Goal: Information Seeking & Learning: Learn about a topic

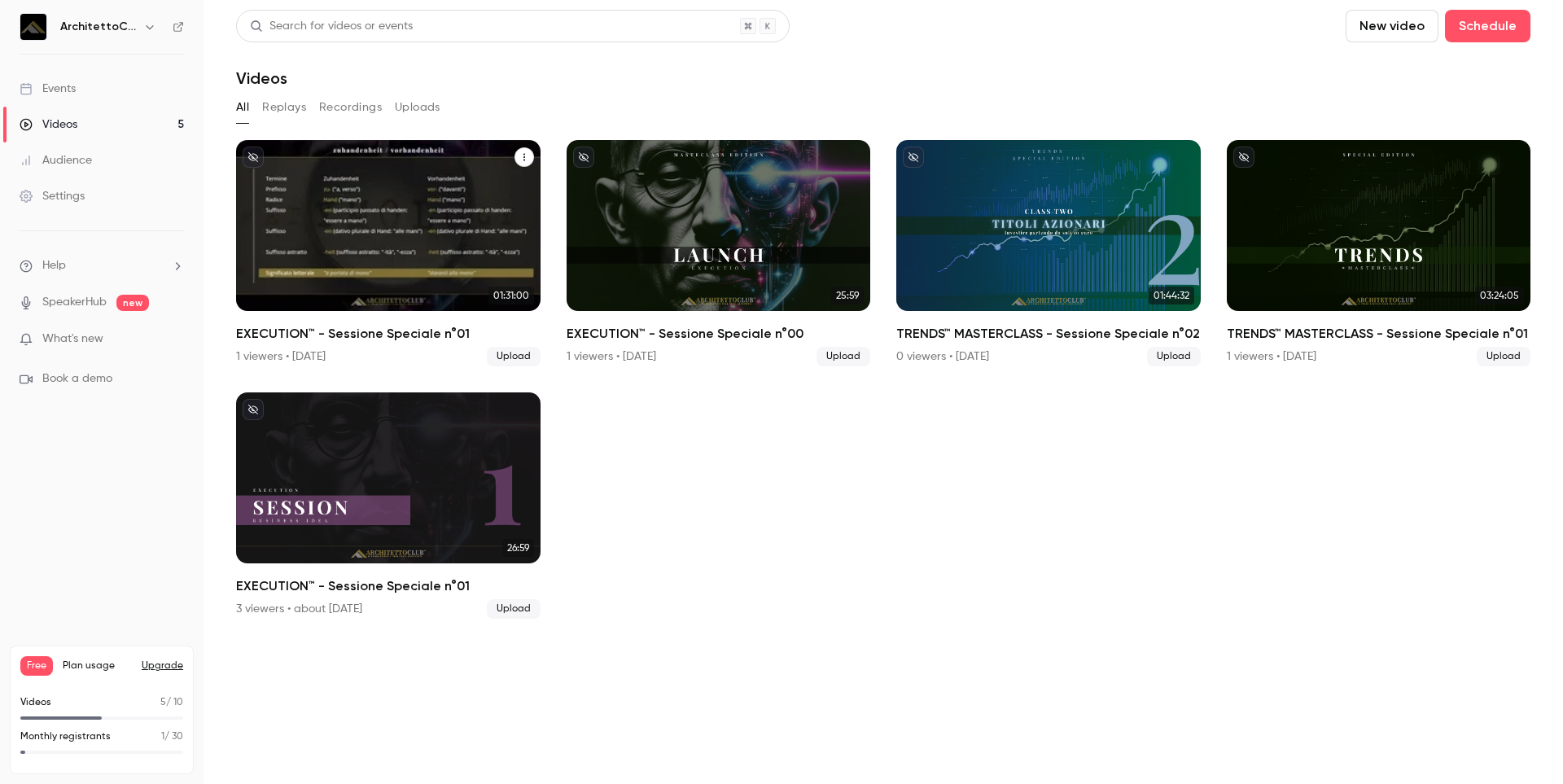
click at [418, 197] on div "EXECUTION™ - Sessione Speciale n°01" at bounding box center [388, 225] width 304 height 171
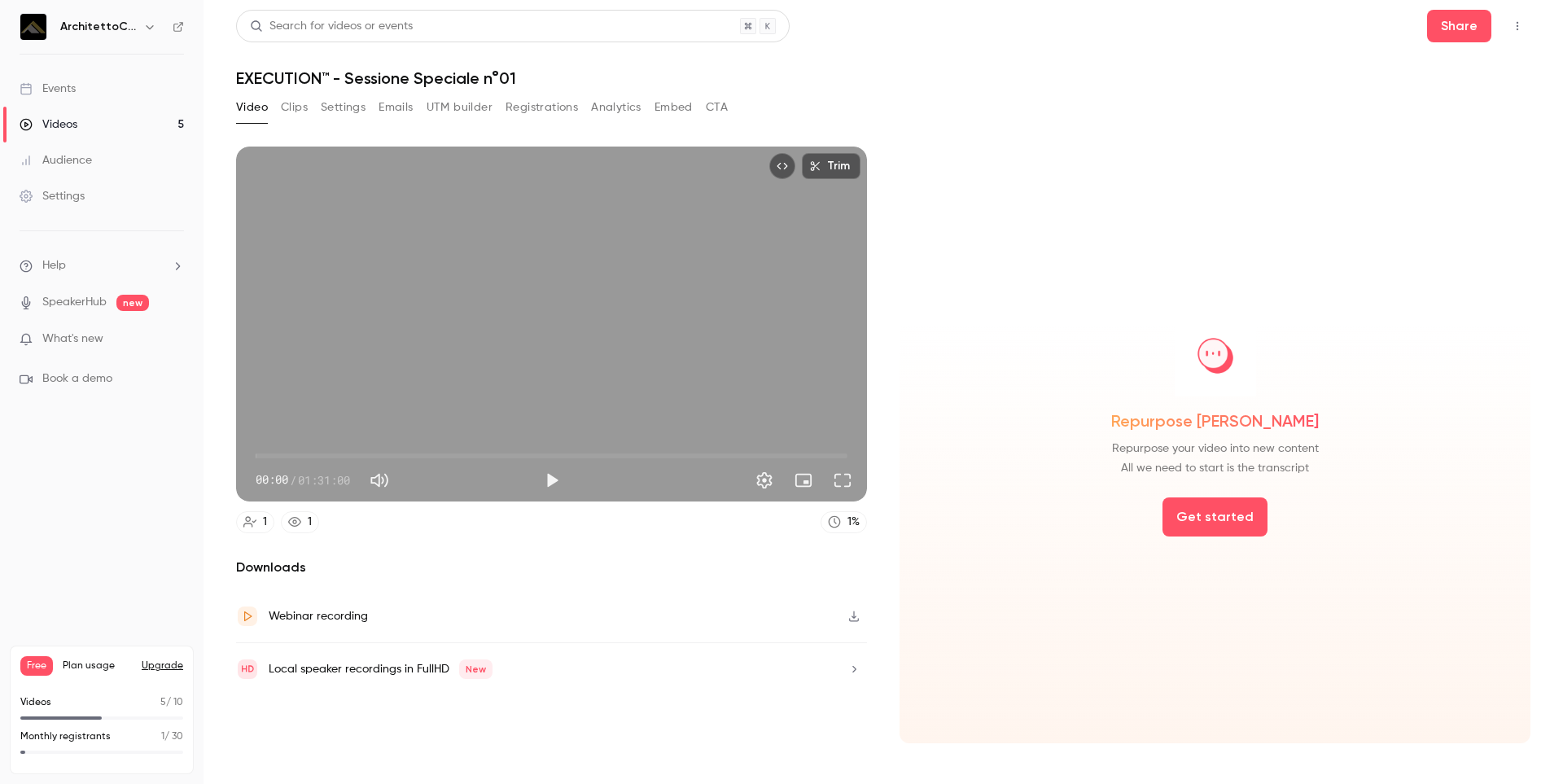
click at [620, 105] on button "Analytics" at bounding box center [616, 108] width 51 height 26
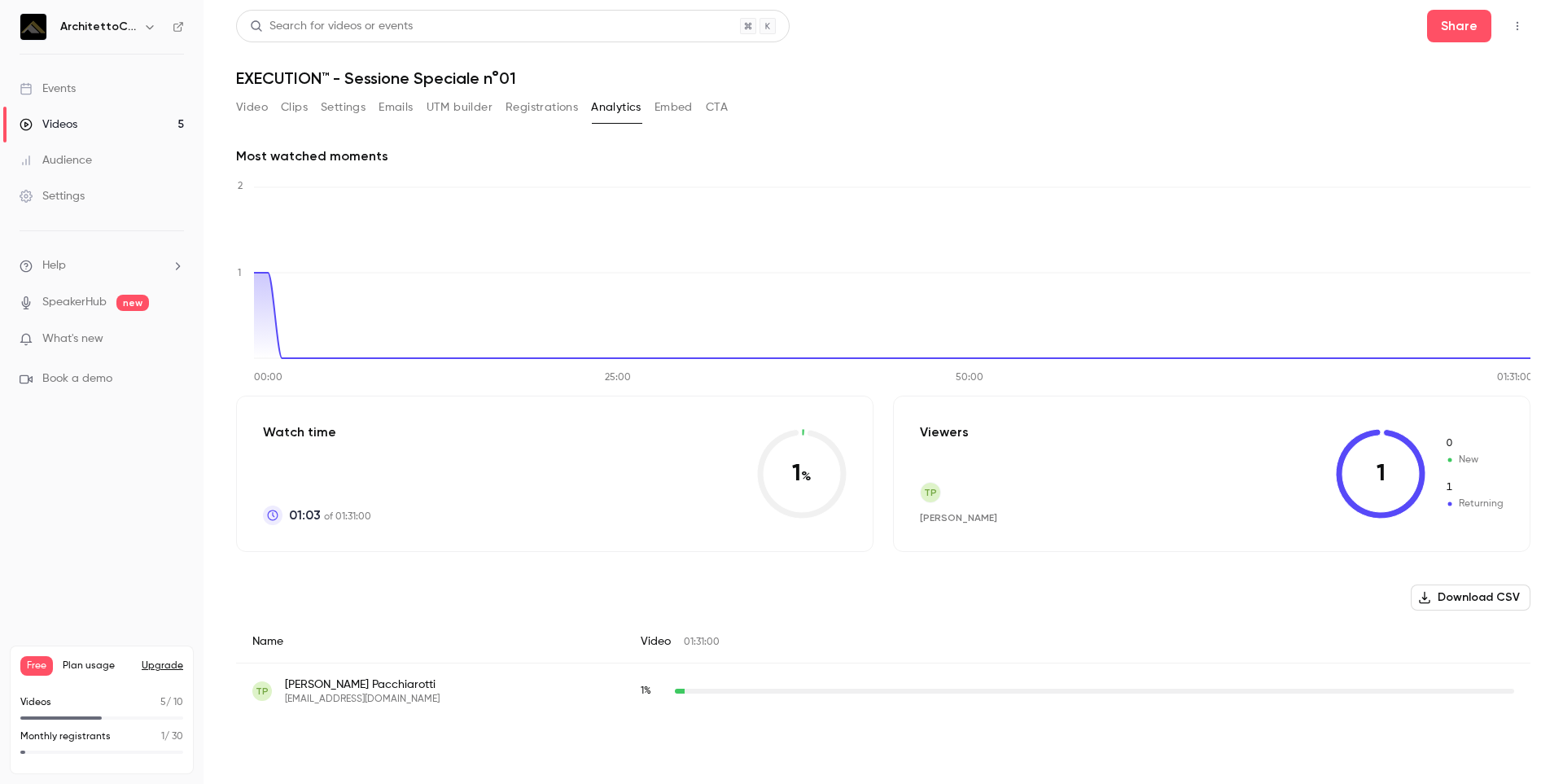
click at [394, 684] on div "TP Tiziano Pacchiarotti tizianopcc@gmail.com" at bounding box center [430, 691] width 356 height 29
drag, startPoint x: 421, startPoint y: 701, endPoint x: 950, endPoint y: 139, distance: 771.8
click at [950, 139] on div "Most watched moments 00:00 25:00 50:00 01:31:00 0 1 2 Watch time 01:03 of 01:31…" at bounding box center [883, 429] width 1294 height 605
click at [418, 700] on div "TP Tiziano Pacchiarotti tizianopcc@gmail.com" at bounding box center [430, 691] width 356 height 29
click at [419, 698] on div "TP Tiziano Pacchiarotti tizianopcc@gmail.com" at bounding box center [430, 691] width 356 height 29
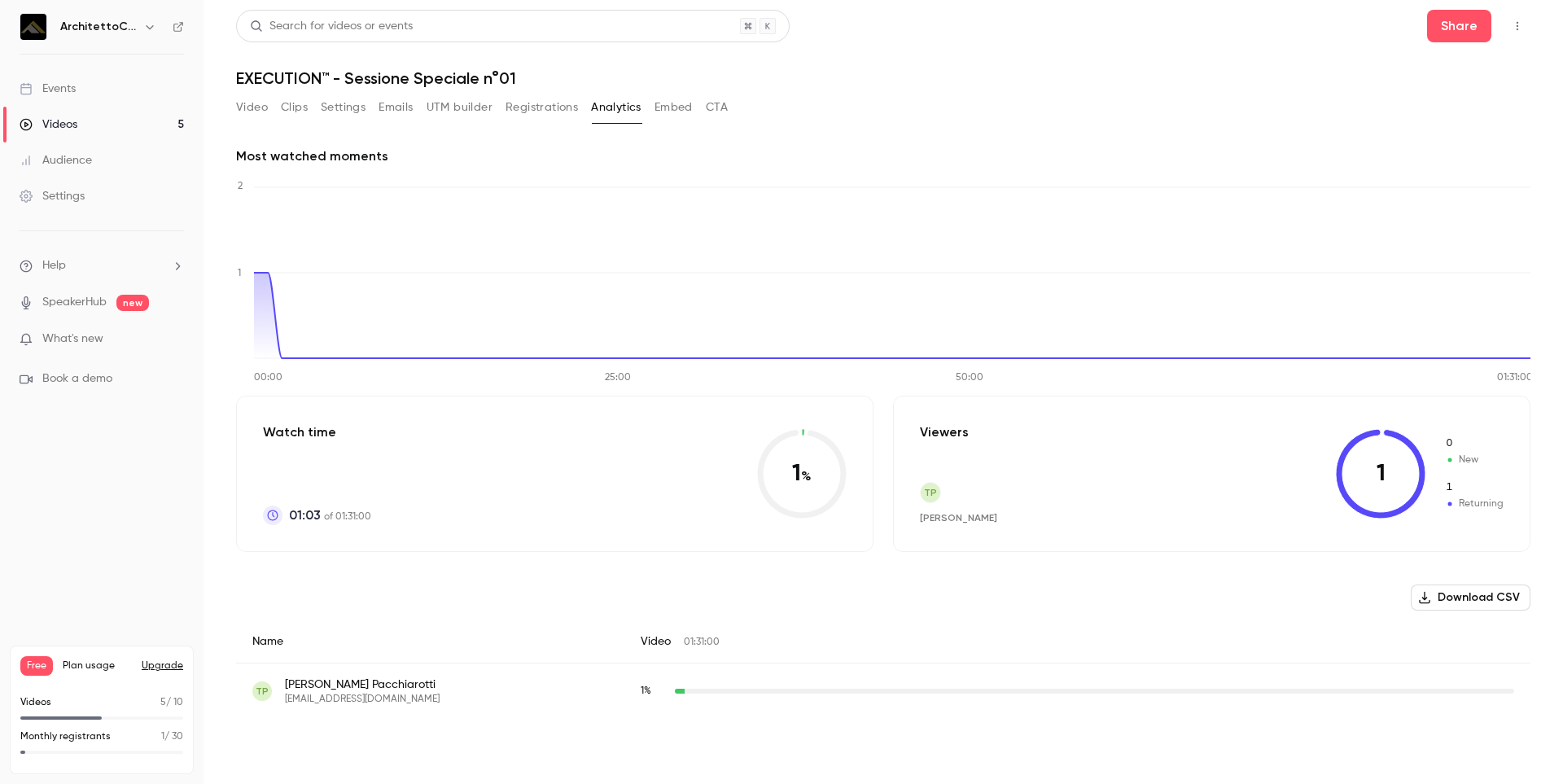
click at [373, 700] on span "[EMAIL_ADDRESS][DOMAIN_NAME]" at bounding box center [362, 699] width 154 height 13
click at [512, 692] on div "TP Tiziano Pacchiarotti tizianopcc@gmail.com" at bounding box center [430, 691] width 356 height 29
drag, startPoint x: 520, startPoint y: 688, endPoint x: 470, endPoint y: 97, distance: 593.1
click at [470, 97] on button "UTM builder" at bounding box center [459, 108] width 66 height 26
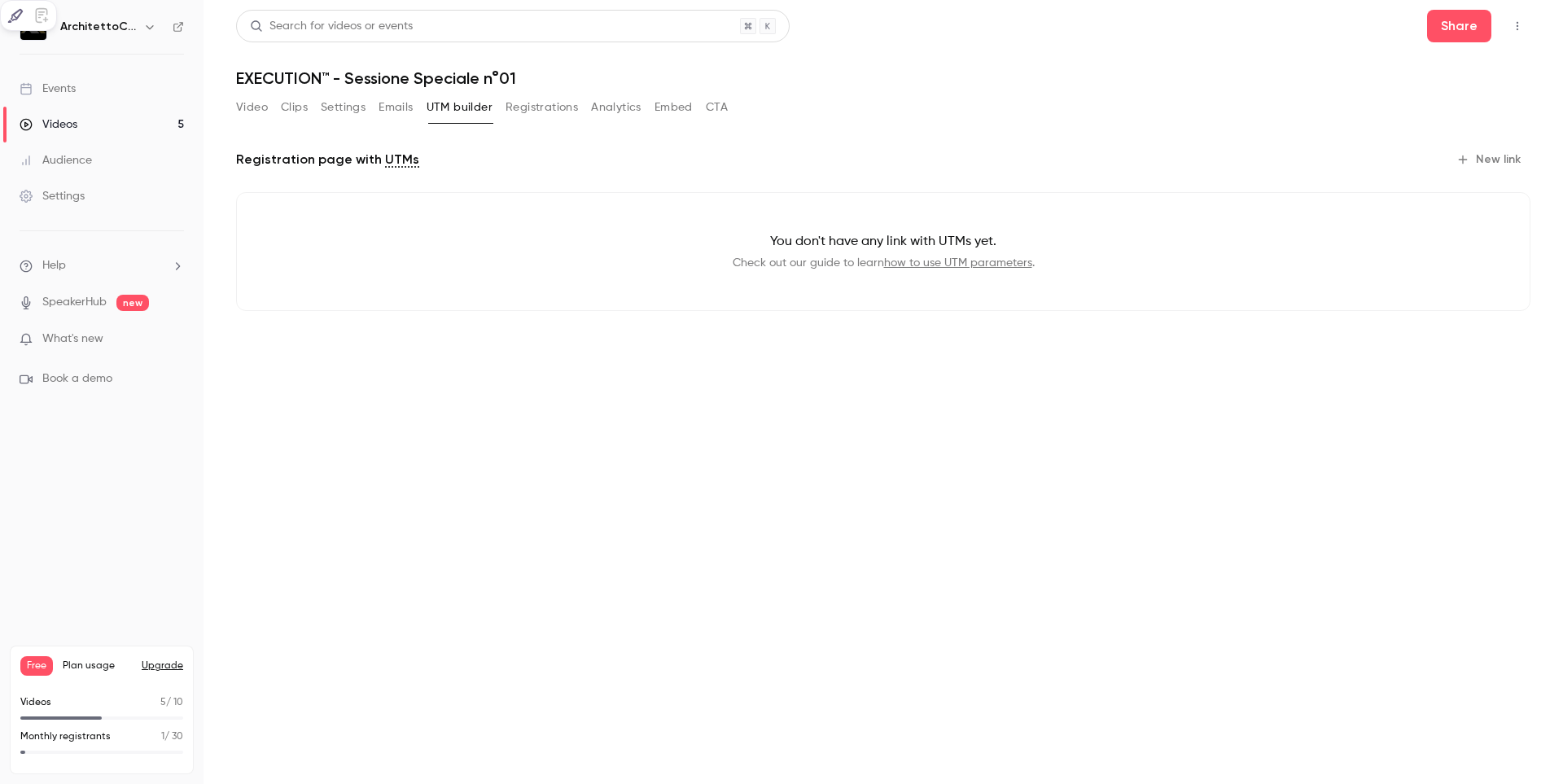
click at [563, 110] on button "Registrations" at bounding box center [542, 108] width 72 height 26
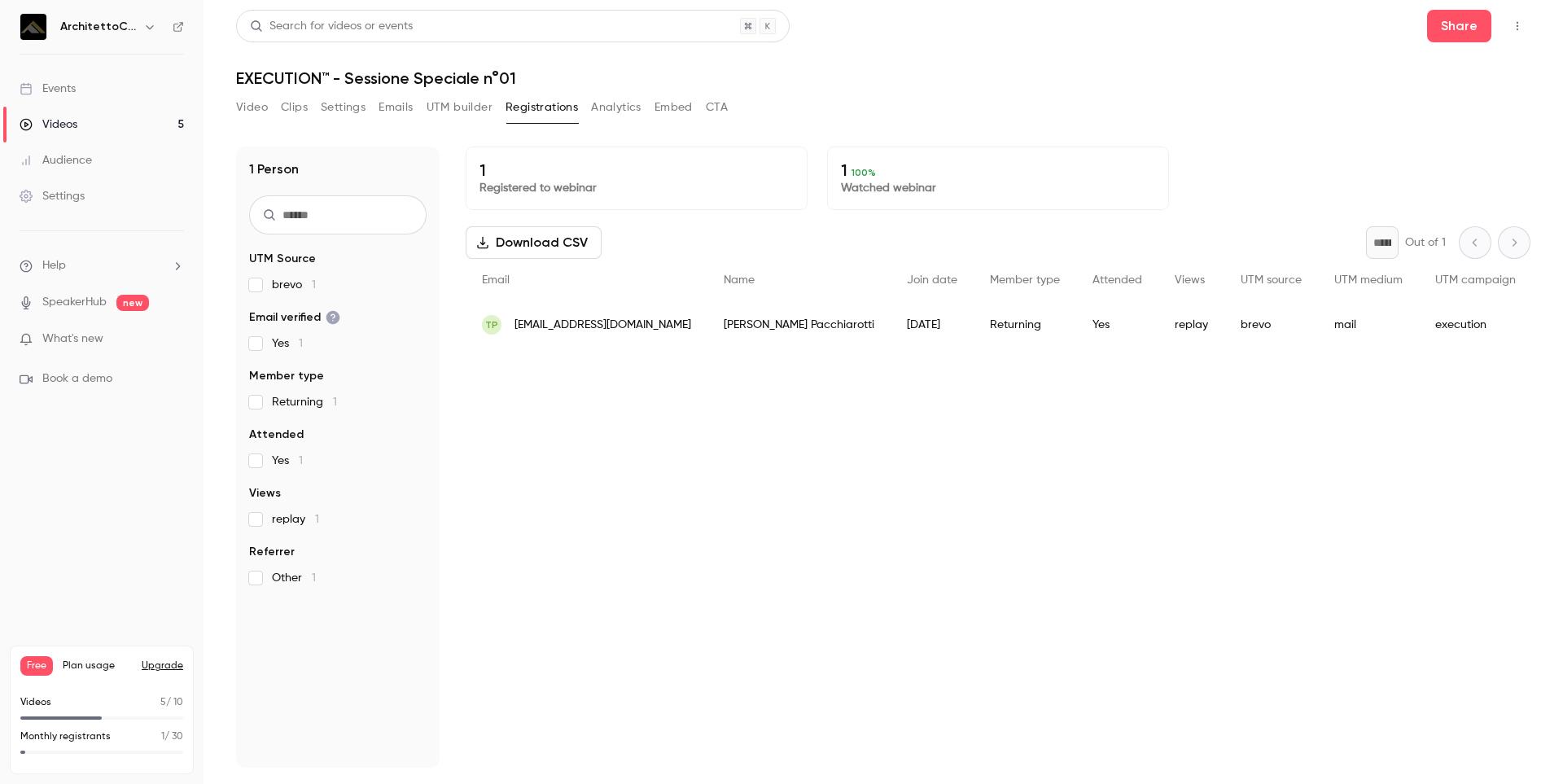
click at [564, 324] on span "[EMAIL_ADDRESS][DOMAIN_NAME]" at bounding box center [602, 325] width 177 height 17
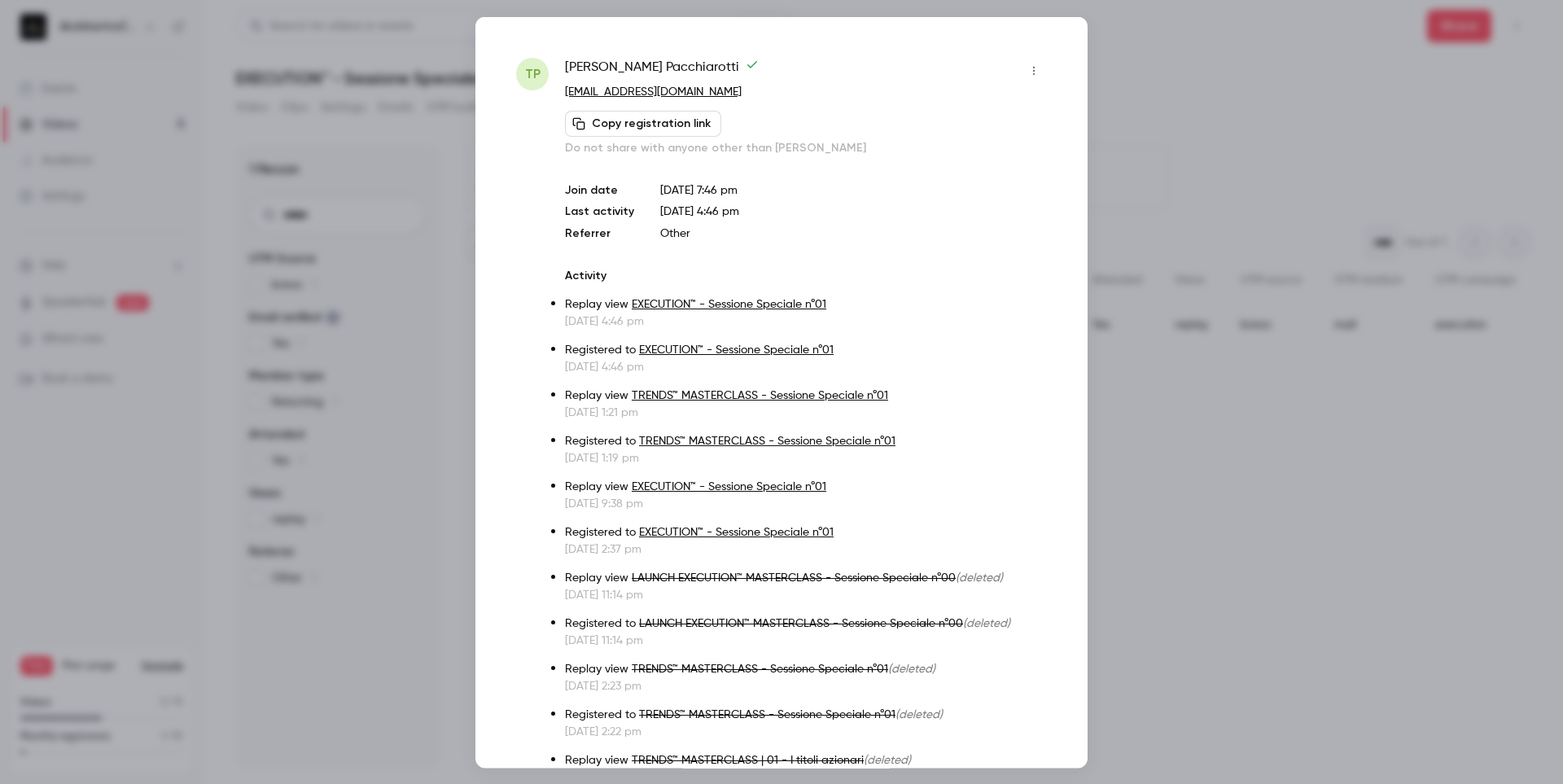
click at [1168, 46] on div at bounding box center [782, 392] width 1563 height 784
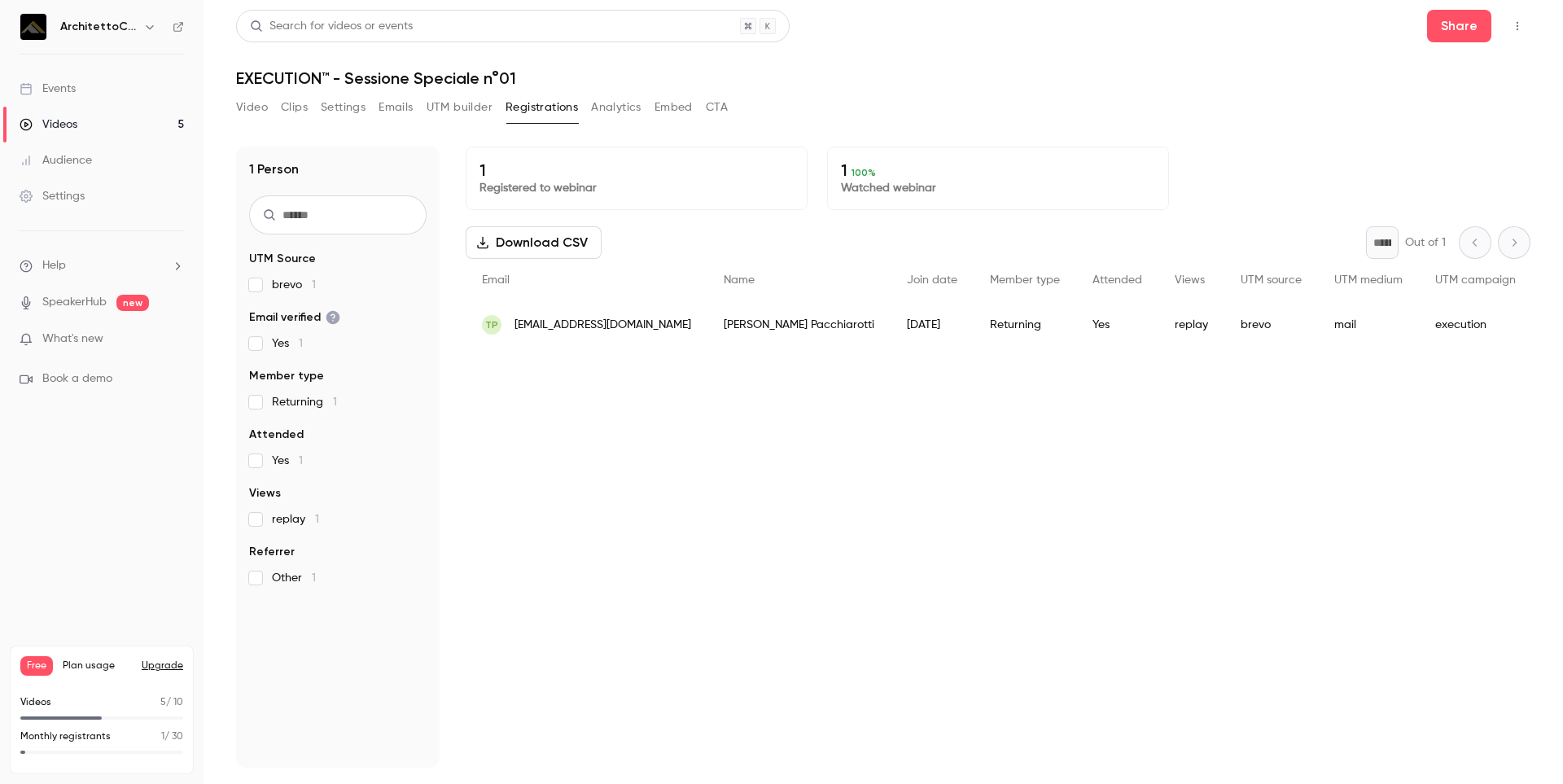
click at [601, 108] on button "Analytics" at bounding box center [616, 108] width 51 height 26
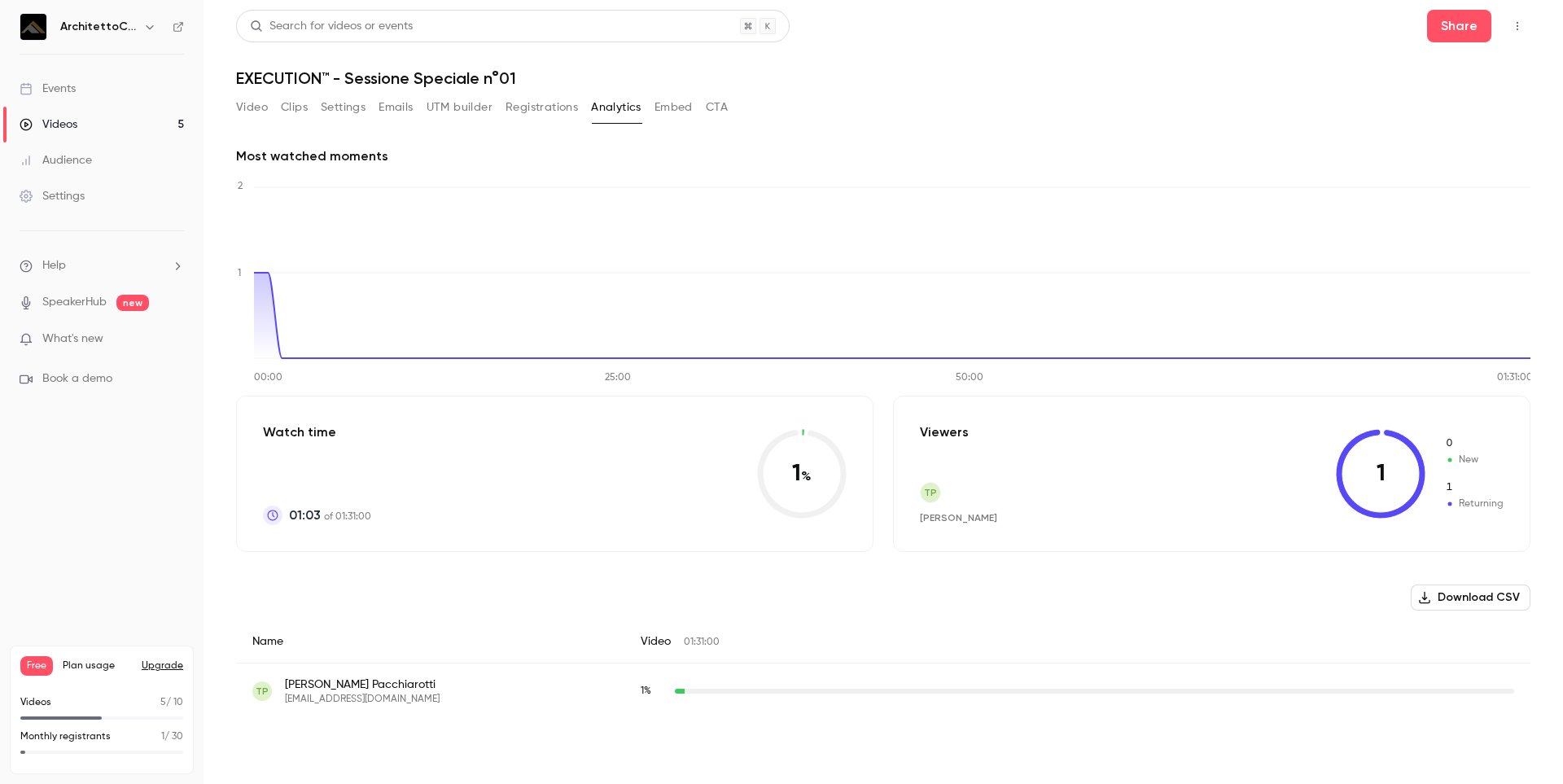
click at [74, 130] on div "Videos" at bounding box center [48, 124] width 58 height 16
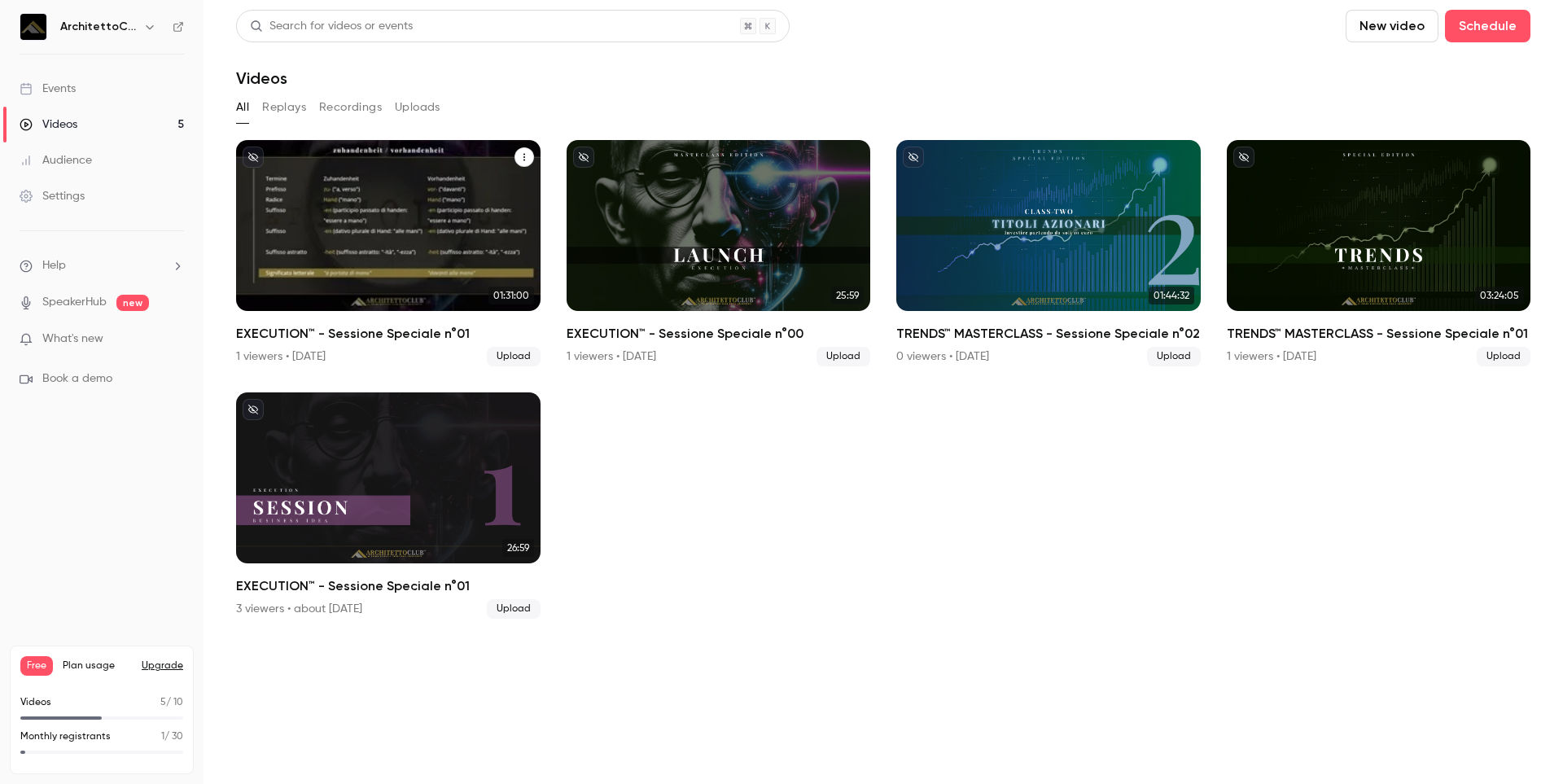
click at [301, 194] on div "EXECUTION™ - Sessione Speciale n°01" at bounding box center [388, 225] width 304 height 171
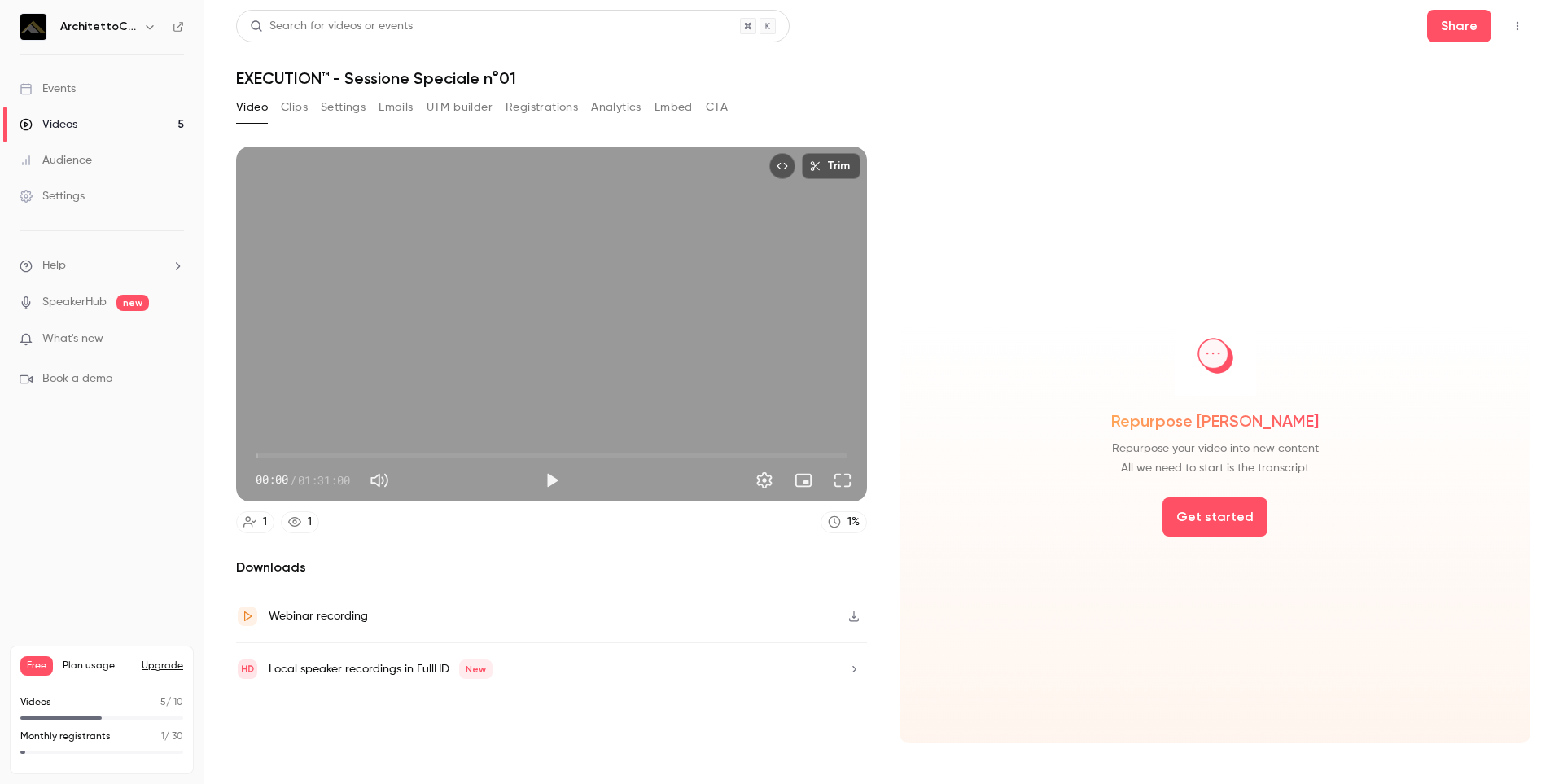
click at [616, 109] on button "Analytics" at bounding box center [616, 108] width 51 height 26
